Goal: Task Accomplishment & Management: Manage account settings

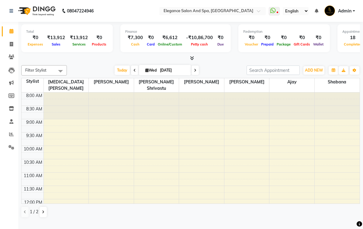
click at [10, 46] on icon at bounding box center [11, 44] width 3 height 5
select select "5270"
select select "service"
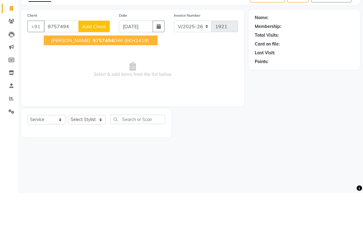
click at [125, 71] on button "[PERSON_NAME] 9757494 046 (EKH2418)" at bounding box center [101, 76] width 114 height 10
type input "9757494046"
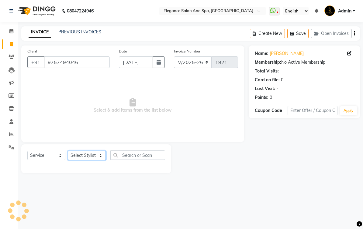
click at [99, 160] on select "Select Stylist [PERSON_NAME] [MEDICAL_DATA][PERSON_NAME] [PERSON_NAME] [PERSON_…" at bounding box center [87, 155] width 38 height 9
select select "89688"
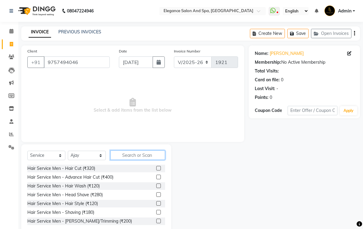
click at [152, 160] on input "text" at bounding box center [137, 155] width 55 height 9
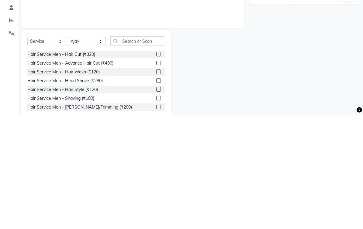
click at [159, 166] on label at bounding box center [158, 168] width 5 height 5
click at [159, 167] on input "checkbox" at bounding box center [158, 169] width 4 height 4
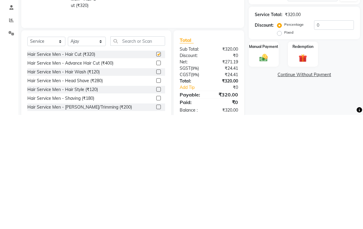
scroll to position [22, 0]
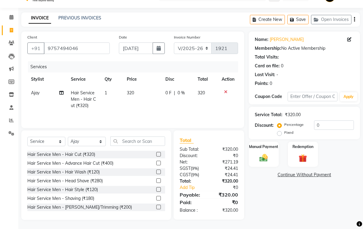
checkbox input "false"
click at [157, 208] on label at bounding box center [158, 207] width 5 height 5
click at [157, 208] on input "checkbox" at bounding box center [158, 208] width 4 height 4
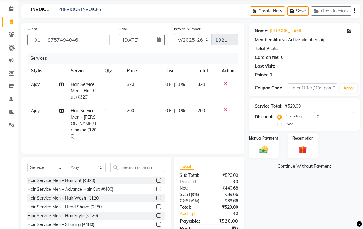
checkbox input "false"
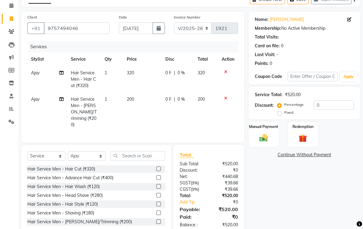
scroll to position [34, 0]
click at [147, 161] on input "text" at bounding box center [137, 155] width 55 height 9
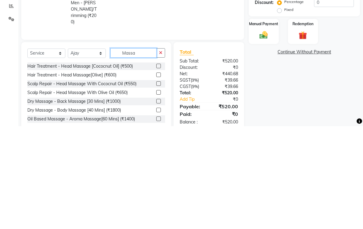
type input "Massa"
click at [158, 176] on label at bounding box center [158, 178] width 5 height 5
click at [158, 176] on input "checkbox" at bounding box center [158, 178] width 4 height 4
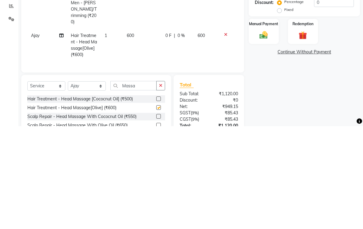
scroll to position [40, 0]
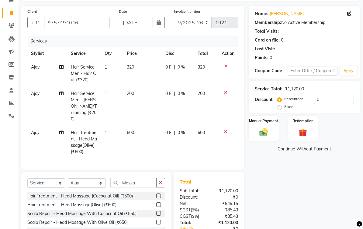
checkbox input "false"
click at [134, 105] on td "200" at bounding box center [142, 106] width 39 height 39
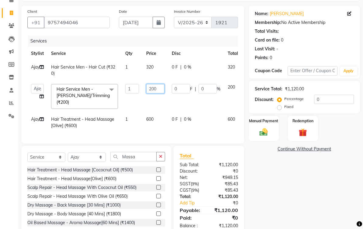
click at [158, 94] on input "200" at bounding box center [155, 88] width 18 height 9
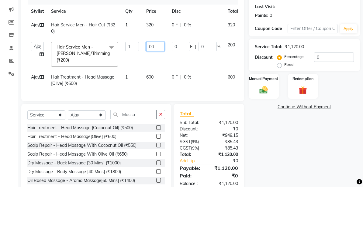
type input "300"
click at [156, 60] on td "320" at bounding box center [155, 70] width 26 height 20
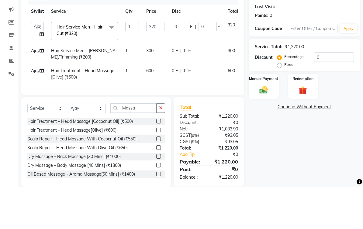
scroll to position [46, 0]
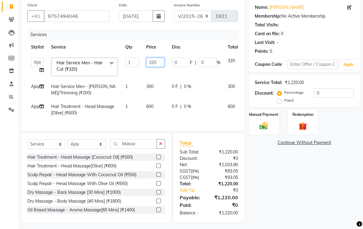
click at [162, 67] on input "320" at bounding box center [155, 62] width 18 height 9
type input "300"
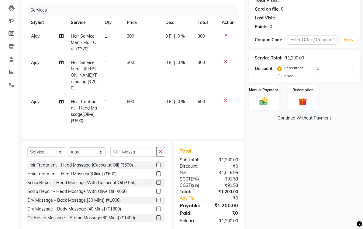
scroll to position [71, 0]
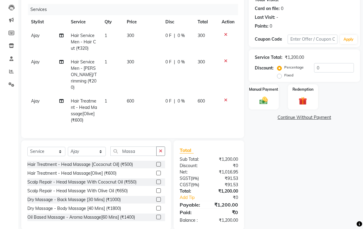
click at [137, 107] on td "600" at bounding box center [142, 111] width 39 height 33
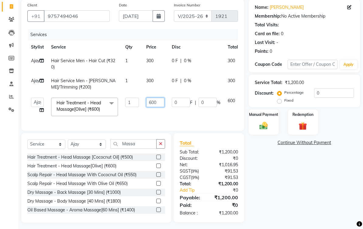
click at [152, 107] on input "600" at bounding box center [155, 102] width 18 height 9
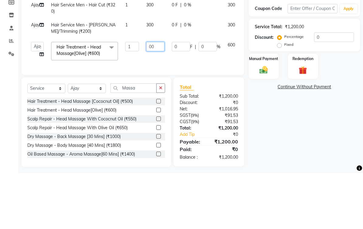
type input "800"
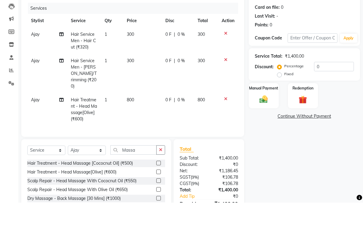
click at [137, 81] on td "300" at bounding box center [142, 100] width 39 height 39
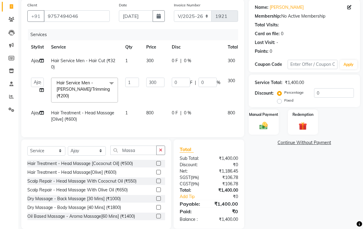
click at [157, 67] on td "300" at bounding box center [155, 64] width 26 height 20
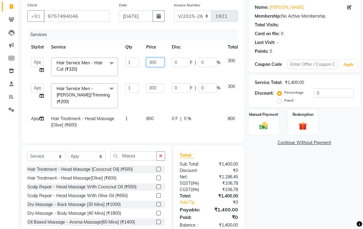
click at [159, 67] on input "300" at bounding box center [155, 62] width 18 height 9
type input "340"
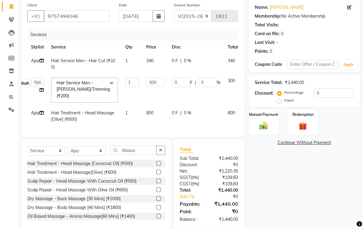
click at [9, 85] on icon at bounding box center [11, 84] width 4 height 5
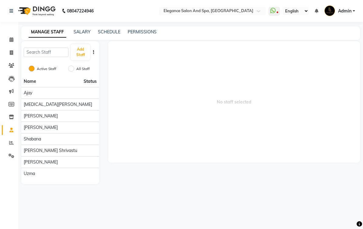
click at [82, 60] on button "Add Staff" at bounding box center [80, 52] width 19 height 16
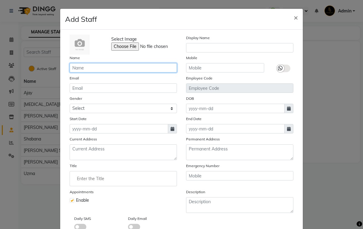
click at [145, 68] on input "text" at bounding box center [123, 67] width 107 height 9
type input "[PERSON_NAME]"
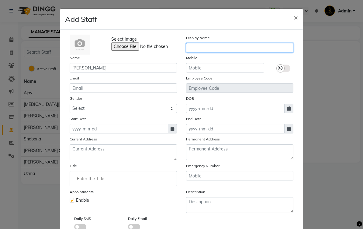
click at [235, 48] on input "text" at bounding box center [239, 47] width 107 height 9
type input "Ovais"
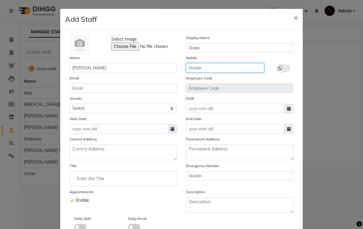
click at [252, 63] on input "text" at bounding box center [225, 67] width 78 height 9
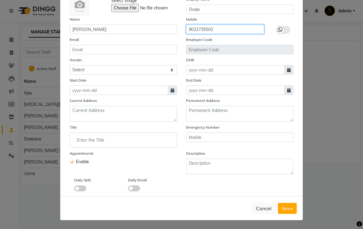
scroll to position [39, 0]
type input "9022735502"
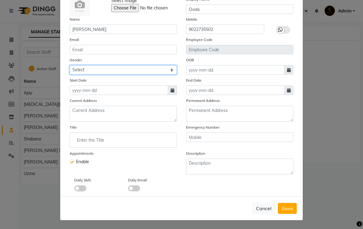
click at [171, 70] on select "Select [DEMOGRAPHIC_DATA] [DEMOGRAPHIC_DATA] Other Prefer Not To Say" at bounding box center [123, 69] width 107 height 9
select select "[DEMOGRAPHIC_DATA]"
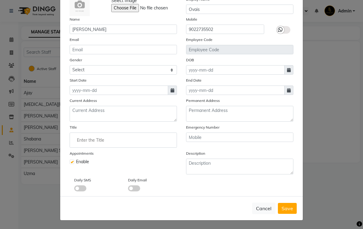
click at [170, 87] on span at bounding box center [172, 90] width 9 height 9
select select "9"
select select "2025"
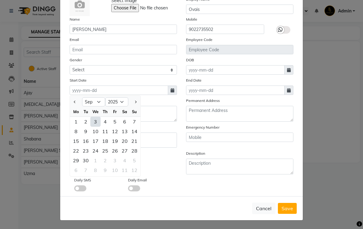
click at [98, 121] on div "3" at bounding box center [96, 122] width 10 height 10
type input "[DATE]"
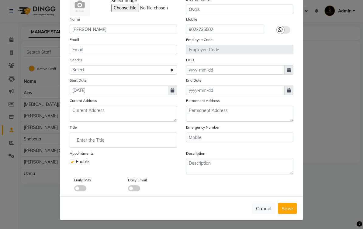
click at [291, 207] on span "Save" at bounding box center [287, 209] width 12 height 6
select select
checkbox input "false"
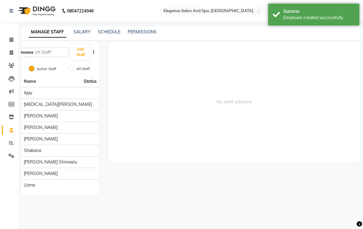
click at [14, 51] on span at bounding box center [11, 53] width 11 height 7
select select "5270"
select select "service"
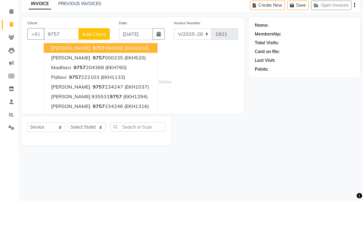
click at [125, 71] on button "[PERSON_NAME] 9757 494046 (EKH2418)" at bounding box center [101, 76] width 114 height 10
type input "9757494046"
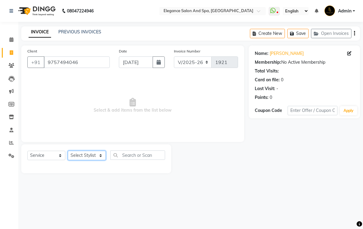
click at [97, 160] on select "Select Stylist [PERSON_NAME] [MEDICAL_DATA][PERSON_NAME] [PERSON_NAME] [PERSON_…" at bounding box center [87, 155] width 38 height 9
select select "89688"
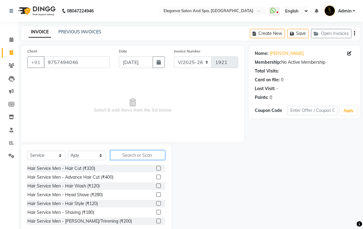
click at [147, 160] on input "text" at bounding box center [137, 155] width 55 height 9
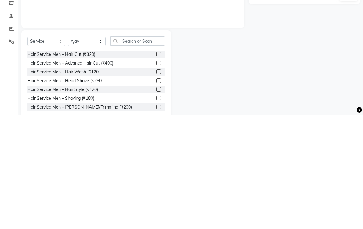
click at [157, 166] on label at bounding box center [158, 168] width 5 height 5
click at [157, 167] on input "checkbox" at bounding box center [158, 169] width 4 height 4
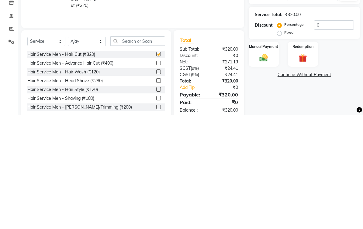
scroll to position [22, 0]
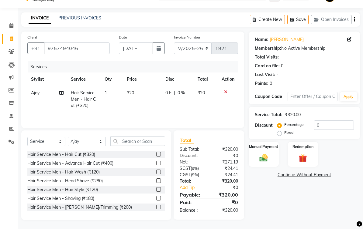
checkbox input "false"
click at [159, 205] on label at bounding box center [158, 207] width 5 height 5
click at [159, 206] on input "checkbox" at bounding box center [158, 208] width 4 height 4
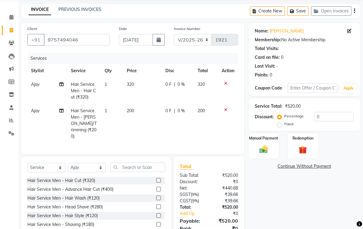
checkbox input "false"
click at [156, 170] on input "text" at bounding box center [137, 167] width 55 height 9
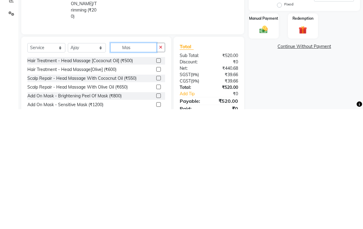
type input "Mas"
click at [157, 187] on div at bounding box center [158, 190] width 4 height 6
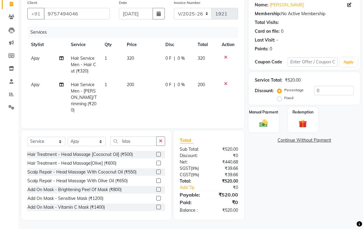
click at [160, 165] on label at bounding box center [158, 163] width 5 height 5
click at [160, 165] on input "checkbox" at bounding box center [158, 164] width 4 height 4
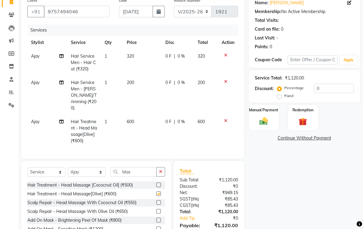
checkbox input "false"
click at [136, 92] on td "200" at bounding box center [142, 95] width 39 height 39
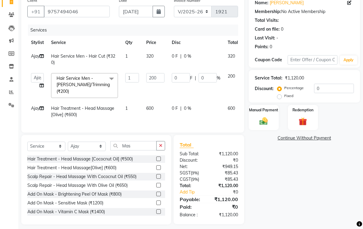
click at [156, 70] on td "320" at bounding box center [155, 60] width 26 height 20
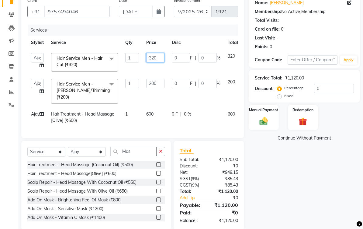
click at [162, 63] on input "320" at bounding box center [155, 57] width 18 height 9
type input "340"
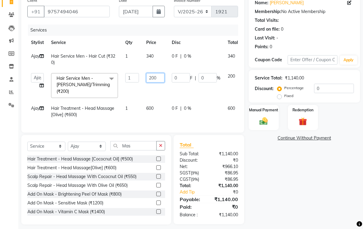
click at [160, 83] on input "200" at bounding box center [155, 77] width 18 height 9
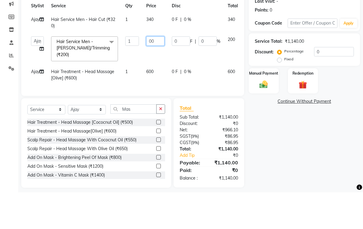
type input "300"
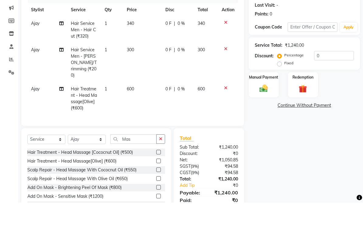
click at [135, 109] on td "600" at bounding box center [142, 125] width 39 height 33
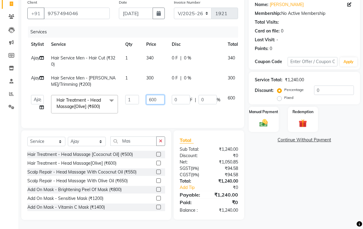
click at [157, 96] on input "600" at bounding box center [155, 99] width 18 height 9
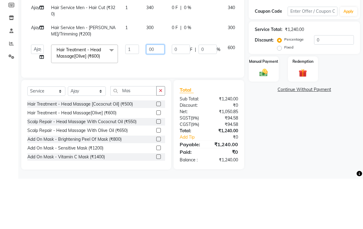
type input "800"
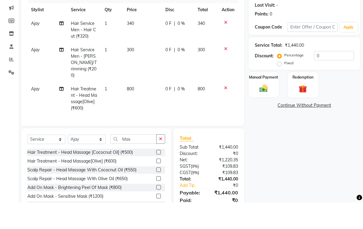
click at [160, 163] on icon "button" at bounding box center [160, 165] width 3 height 4
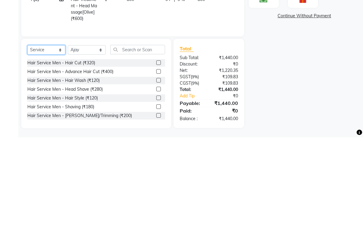
click at [59, 137] on select "Select Service Product Membership Package Voucher Prepaid Gift Card" at bounding box center [46, 141] width 38 height 9
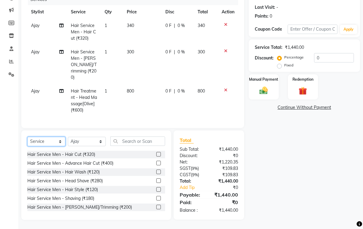
select select "product"
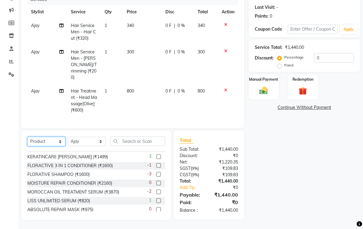
scroll to position [95, 0]
click at [149, 140] on input "text" at bounding box center [137, 141] width 55 height 9
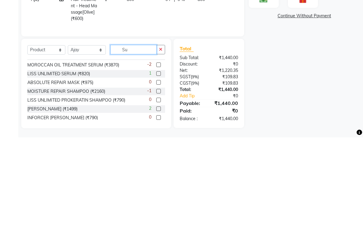
scroll to position [83, 0]
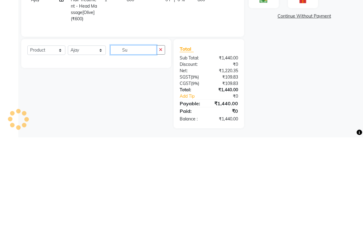
type input "S"
type input "C"
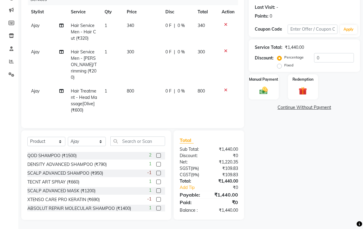
scroll to position [17, 0]
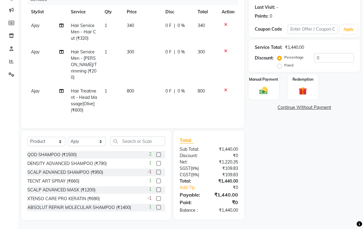
click at [159, 183] on label at bounding box center [158, 181] width 5 height 5
click at [159, 183] on input "checkbox" at bounding box center [158, 182] width 4 height 4
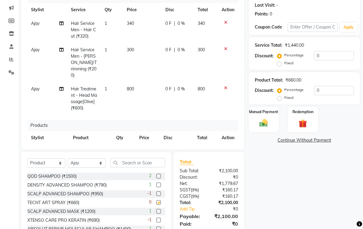
checkbox input "false"
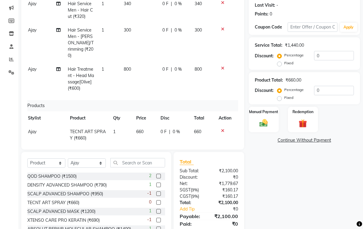
scroll to position [20, 3]
click at [220, 138] on td at bounding box center [224, 135] width 20 height 20
click at [222, 133] on icon at bounding box center [222, 131] width 3 height 4
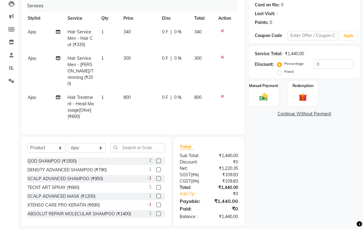
scroll to position [65, 0]
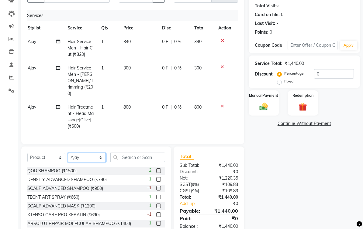
click at [103, 162] on select "Select Stylist [PERSON_NAME] [MEDICAL_DATA][PERSON_NAME] [PERSON_NAME] [PERSON_…" at bounding box center [87, 157] width 38 height 9
select select "90782"
click at [134, 161] on input "text" at bounding box center [137, 157] width 55 height 9
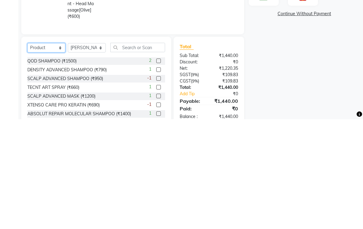
click at [52, 153] on select "Select Service Product Membership Package Voucher Prepaid Gift Card" at bounding box center [46, 157] width 38 height 9
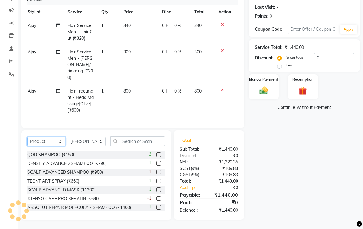
select select "service"
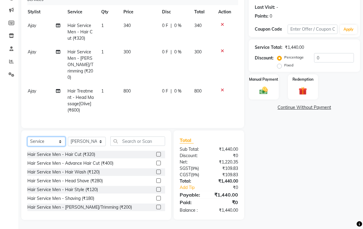
scroll to position [0, 0]
click at [159, 173] on label at bounding box center [158, 172] width 5 height 5
click at [159, 173] on input "checkbox" at bounding box center [158, 172] width 4 height 4
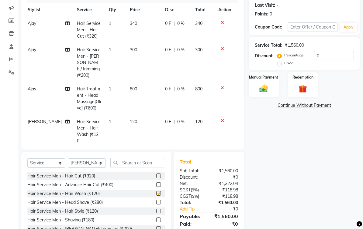
checkbox input "false"
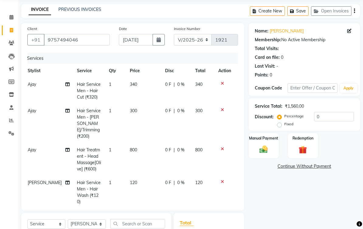
scroll to position [39, 0]
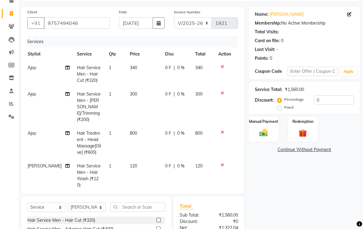
click at [136, 170] on td "120" at bounding box center [143, 175] width 35 height 33
select select "90782"
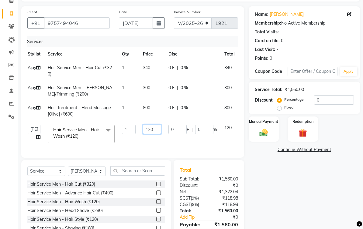
click at [161, 134] on input "120" at bounding box center [152, 129] width 18 height 9
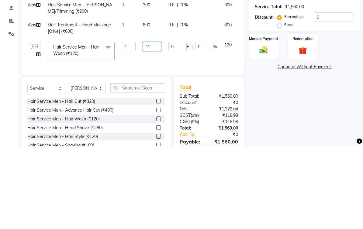
type input "1"
type input "500"
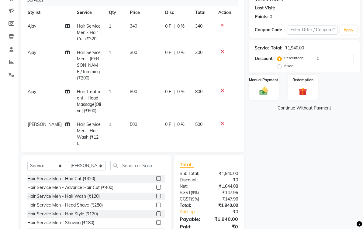
scroll to position [81, 0]
click at [262, 83] on label "Manual Payment" at bounding box center [263, 79] width 29 height 5
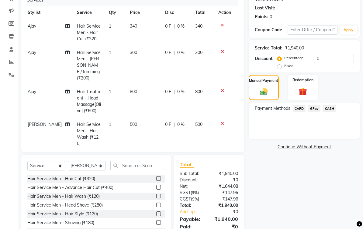
click at [317, 112] on span "GPay" at bounding box center [314, 108] width 12 height 7
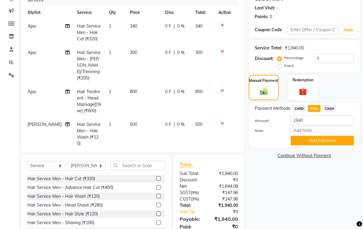
click at [333, 146] on button "Add Payment" at bounding box center [321, 140] width 63 height 9
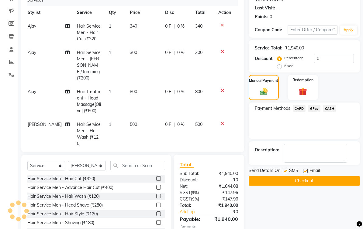
click at [328, 186] on button "Checkout" at bounding box center [303, 180] width 111 height 9
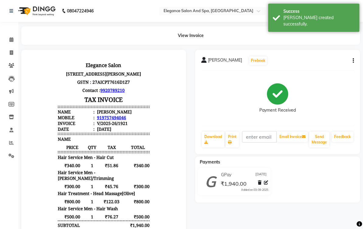
click at [14, 40] on span at bounding box center [11, 39] width 11 height 7
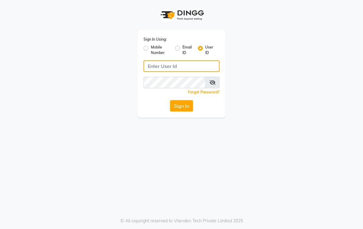
type input "elegancesalon"
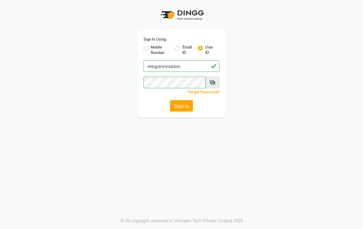
click at [179, 107] on button "Sign In" at bounding box center [181, 106] width 23 height 12
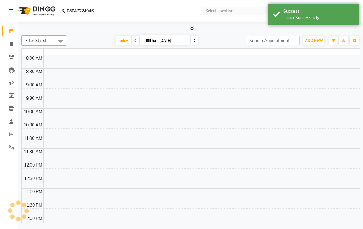
select select "en"
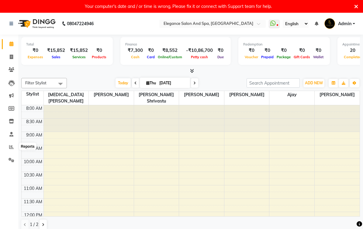
click at [9, 145] on span at bounding box center [11, 147] width 11 height 7
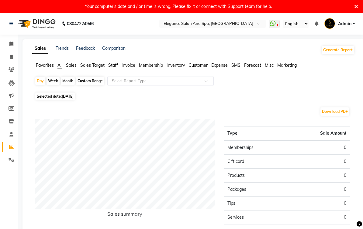
click at [71, 68] on span "Sales" at bounding box center [71, 65] width 11 height 5
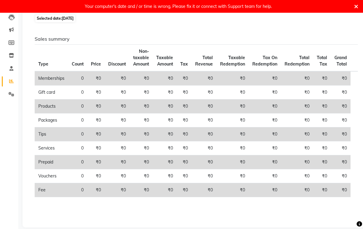
scroll to position [80, 0]
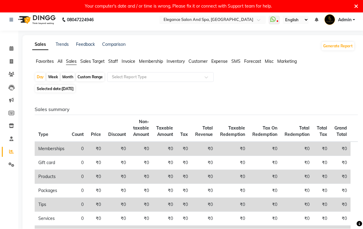
click at [84, 82] on div "Custom Range" at bounding box center [90, 77] width 28 height 9
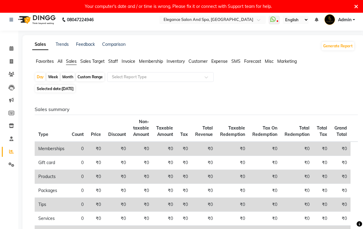
select select "9"
select select "2025"
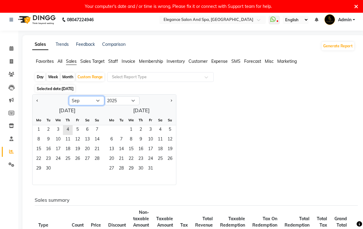
click at [77, 105] on select "Jan Feb Mar Apr May Jun Jul Aug Sep Oct Nov Dec" at bounding box center [86, 100] width 35 height 9
select select "8"
click at [75, 135] on span "1" at bounding box center [78, 130] width 10 height 10
click at [131, 135] on span "3" at bounding box center [131, 130] width 10 height 10
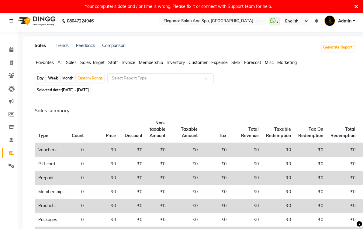
scroll to position [0, 0]
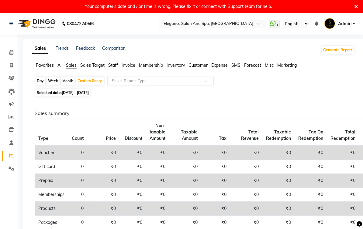
click at [105, 68] on span "Sales Target" at bounding box center [92, 65] width 24 height 5
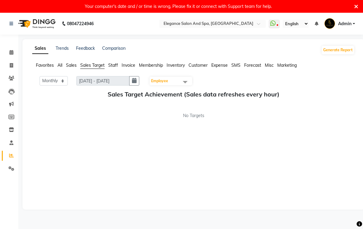
click at [112, 68] on span "Staff" at bounding box center [113, 65] width 10 height 5
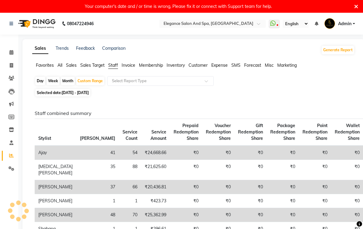
click at [86, 85] on div "Custom Range" at bounding box center [90, 81] width 28 height 9
select select "8"
select select "2025"
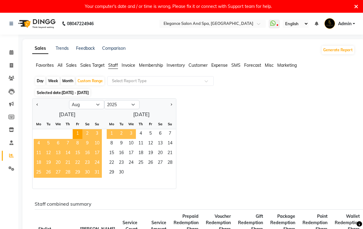
click at [130, 139] on span "3" at bounding box center [131, 134] width 10 height 10
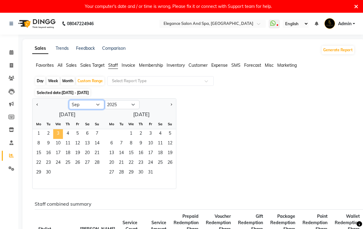
click at [77, 109] on select "Jan Feb Mar Apr May Jun Jul Aug Sep Oct Nov Dec" at bounding box center [86, 104] width 35 height 9
select select "8"
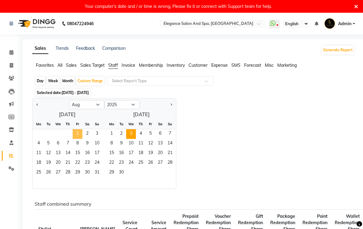
click at [78, 139] on span "1" at bounding box center [78, 134] width 10 height 10
click at [130, 139] on span "3" at bounding box center [131, 134] width 10 height 10
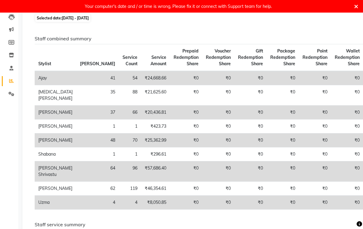
scroll to position [75, 0]
click at [119, 85] on td "54" at bounding box center [130, 78] width 22 height 14
click at [76, 85] on td "41" at bounding box center [97, 78] width 43 height 14
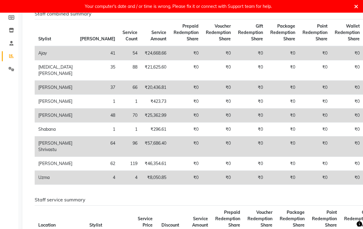
scroll to position [100, 0]
click at [121, 17] on h6 "Staff combined summary" at bounding box center [192, 14] width 315 height 6
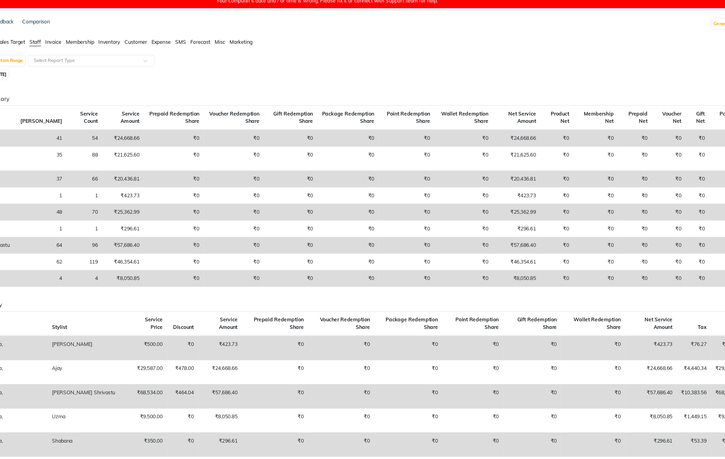
scroll to position [21, 0]
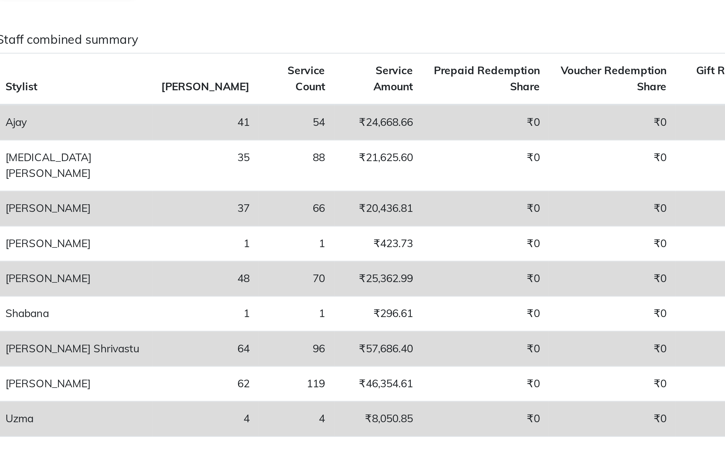
click at [139, 132] on td "88" at bounding box center [154, 142] width 30 height 20
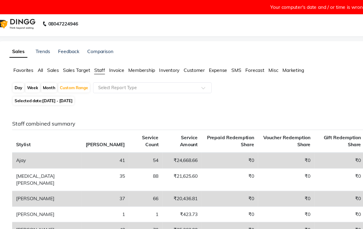
scroll to position [0, 0]
